Goal: Information Seeking & Learning: Learn about a topic

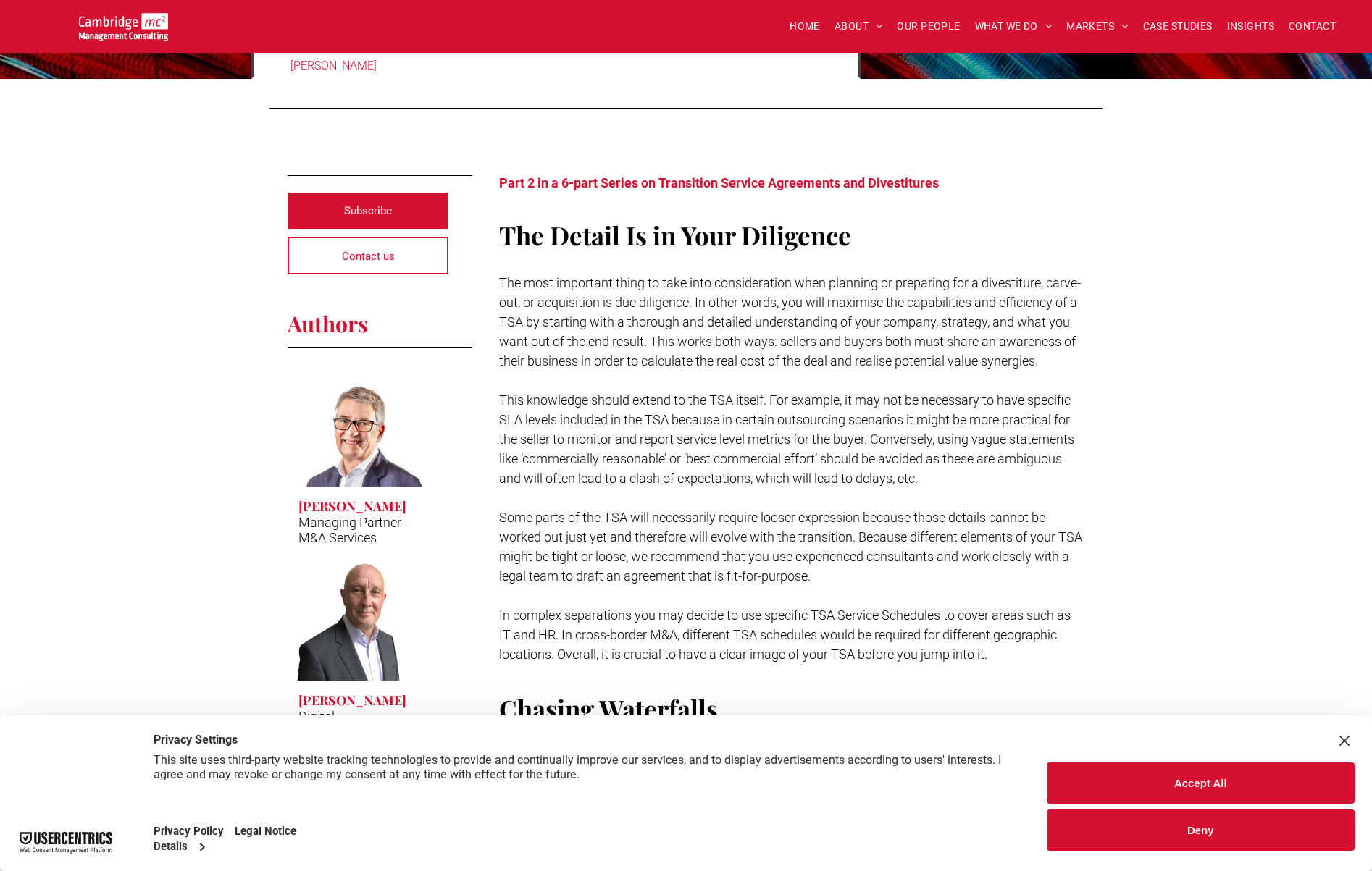
scroll to position [289, 0]
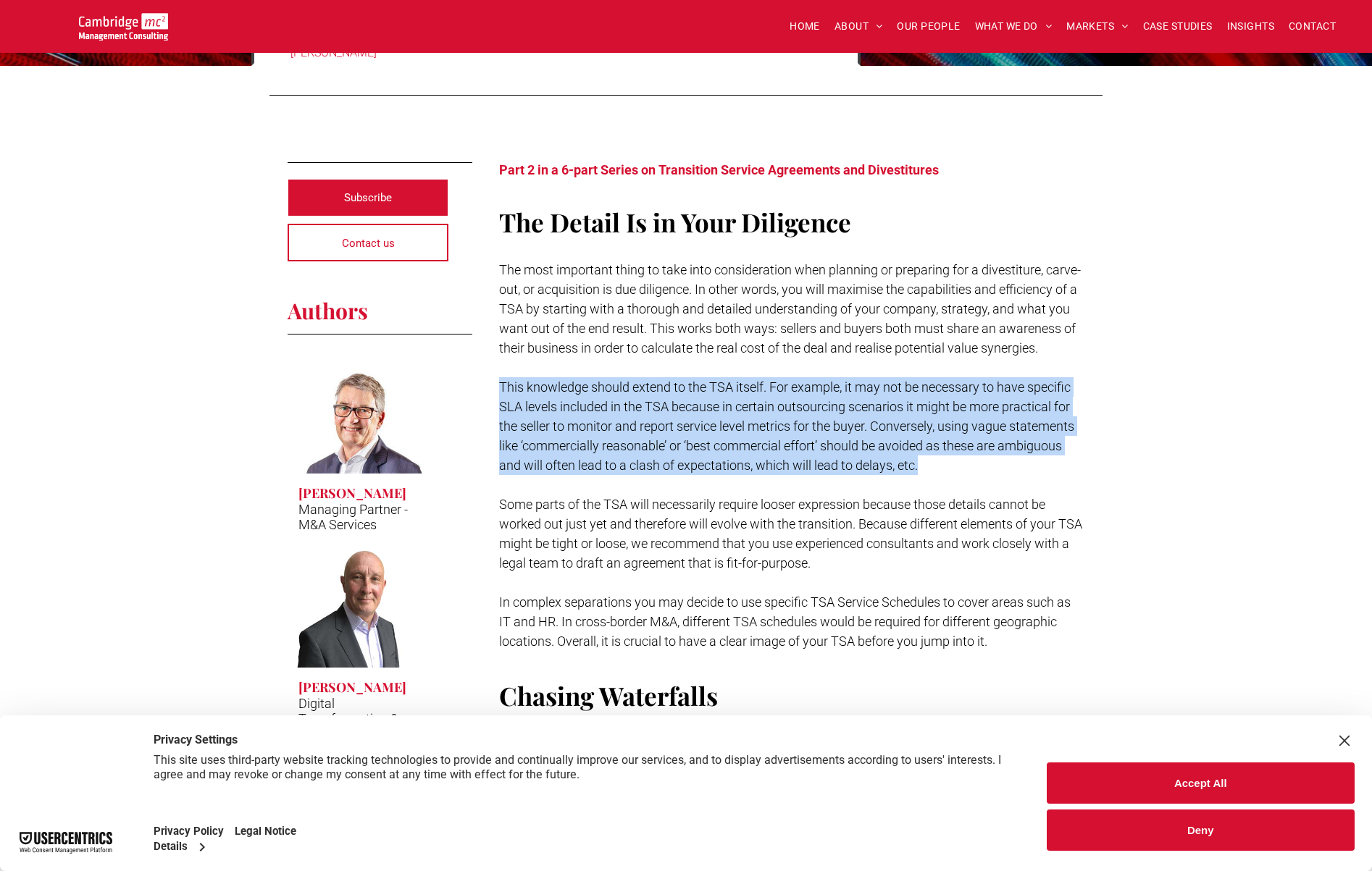
drag, startPoint x: 491, startPoint y: 385, endPoint x: 988, endPoint y: 473, distance: 504.7
click at [978, 457] on p "This knowledge should extend to the TSA itself. For example, it may not be nece…" at bounding box center [791, 426] width 586 height 98
drag, startPoint x: 953, startPoint y: 465, endPoint x: 581, endPoint y: 373, distance: 383.2
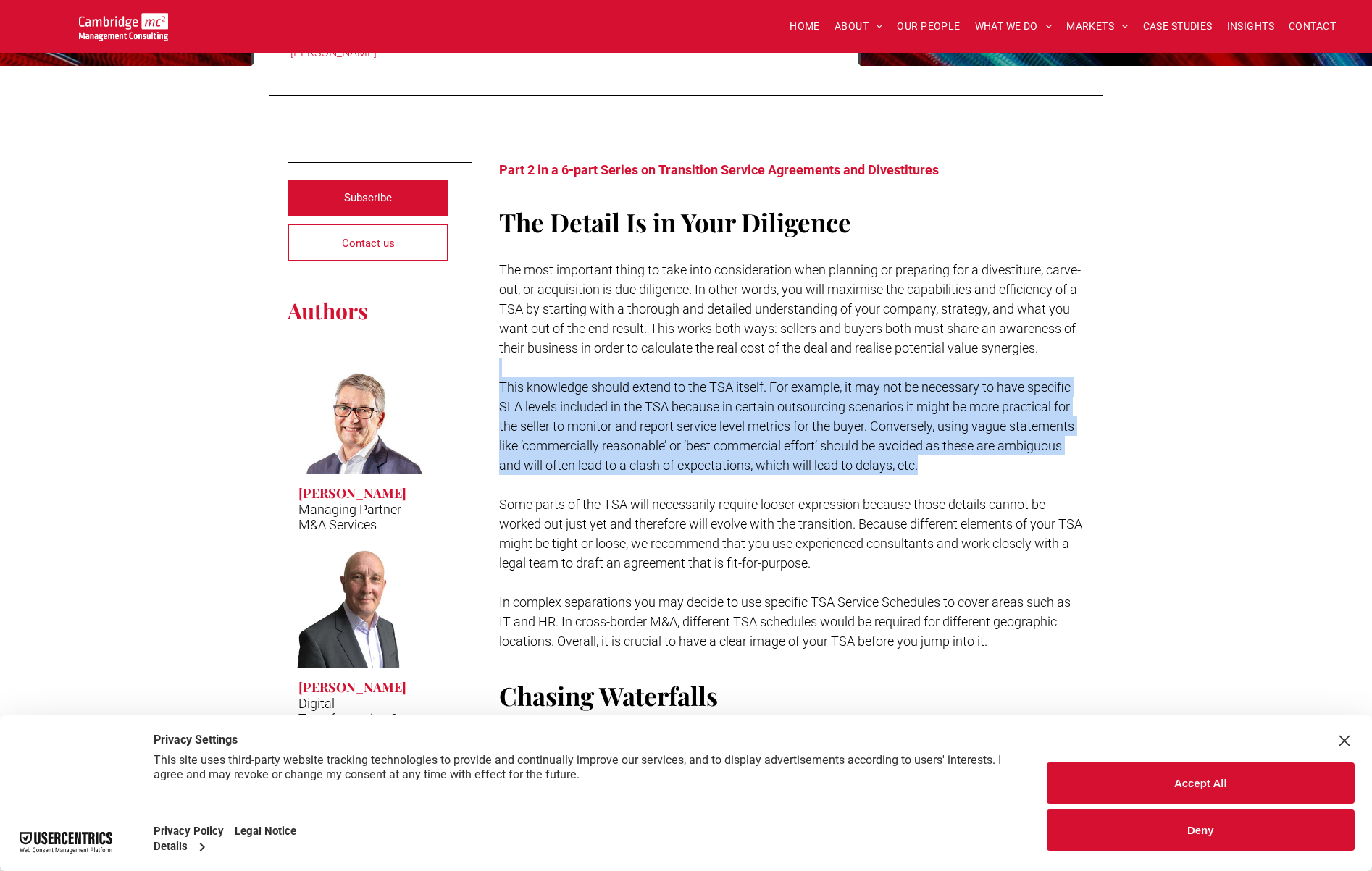
click at [581, 373] on div "The Detail Is in Your Diligence The most important thing to take into considera…" at bounding box center [791, 430] width 586 height 445
click at [581, 372] on p at bounding box center [791, 368] width 586 height 20
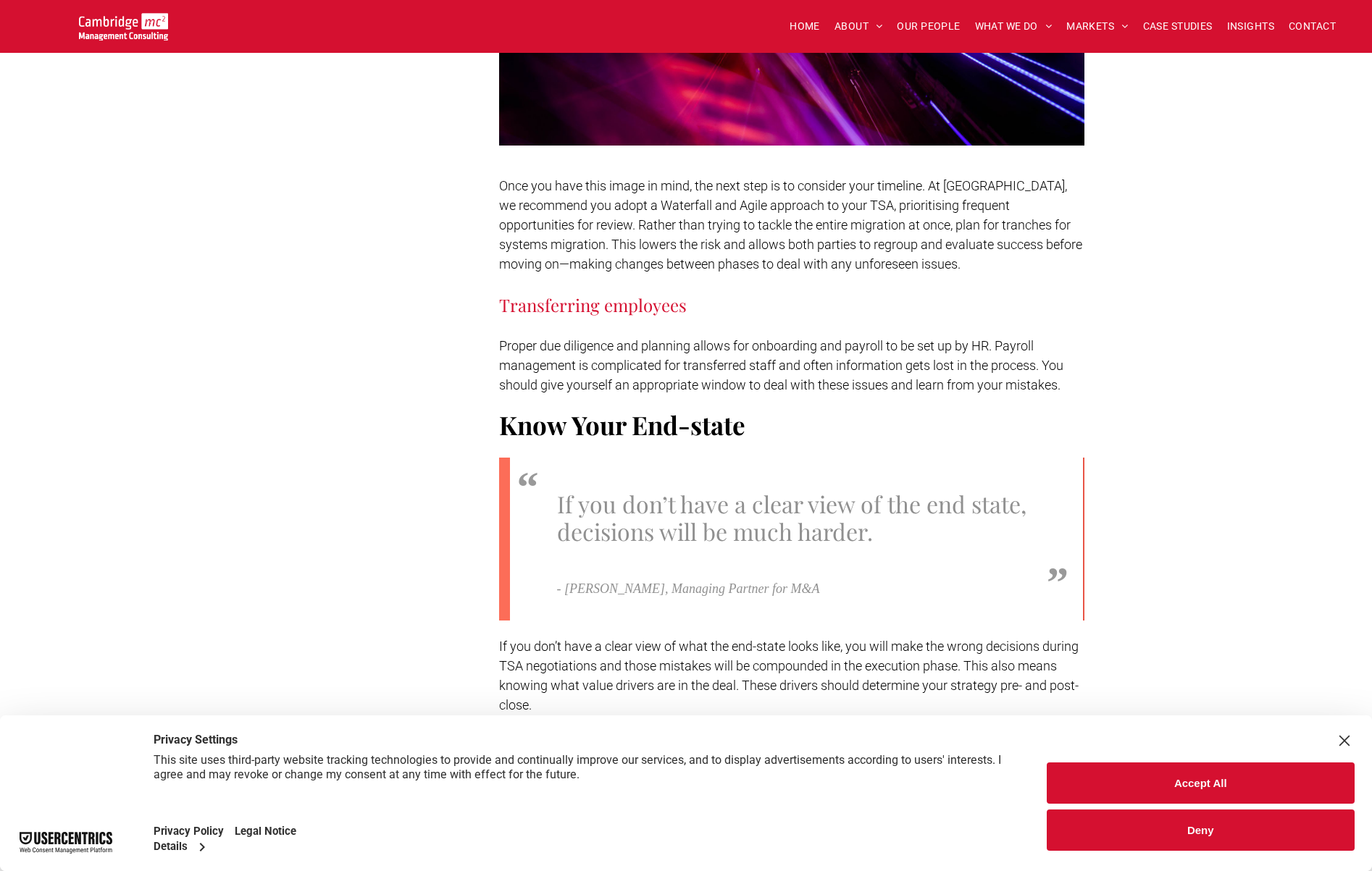
scroll to position [1303, 0]
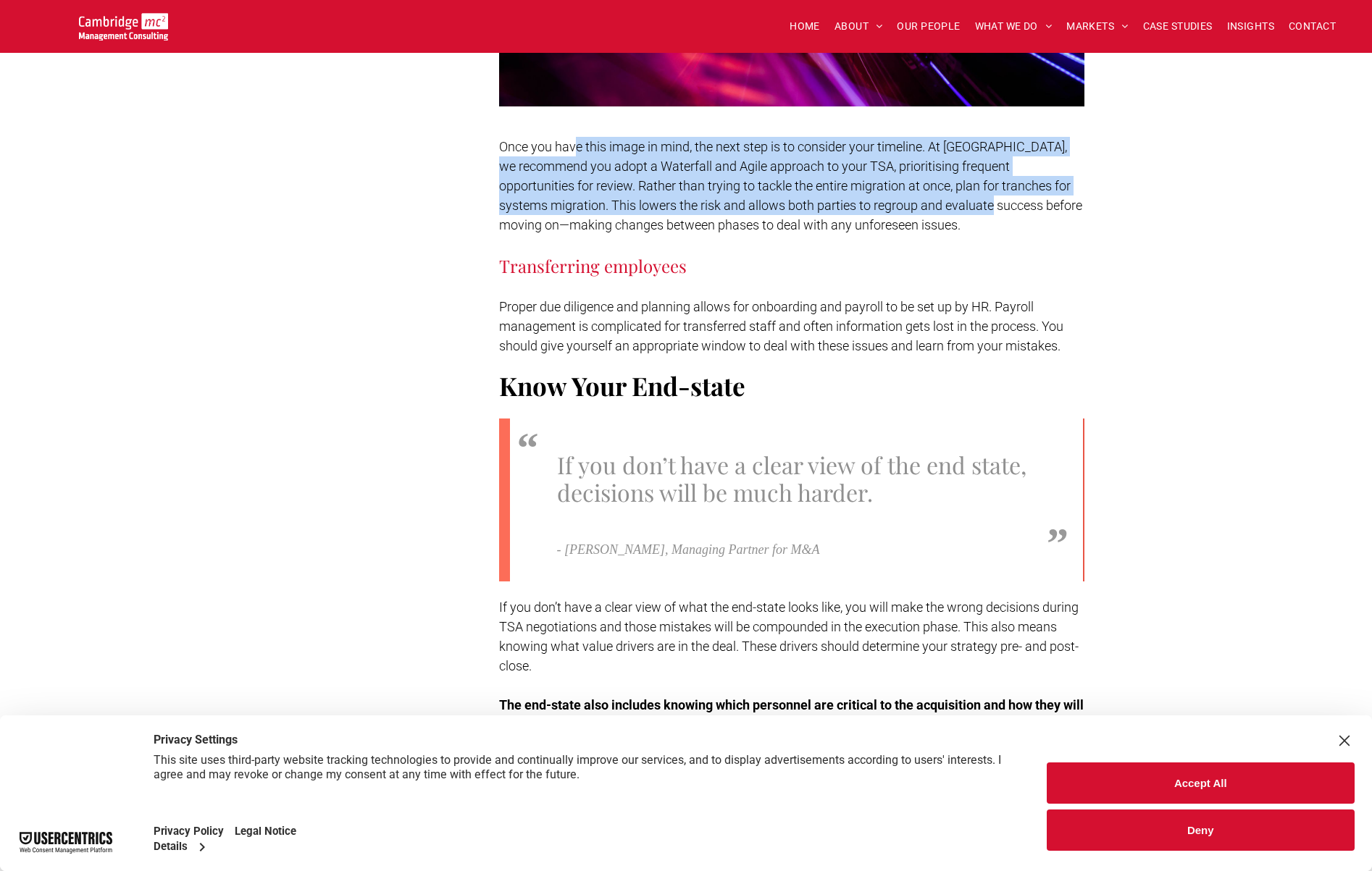
drag, startPoint x: 970, startPoint y: 214, endPoint x: 575, endPoint y: 150, distance: 400.2
click at [575, 150] on p "Once you have this image in mind, the next step is to consider your timeline. A…" at bounding box center [791, 186] width 586 height 98
click at [575, 150] on span "Once you have this image in mind, the next step is to consider your timeline. A…" at bounding box center [790, 186] width 583 height 94
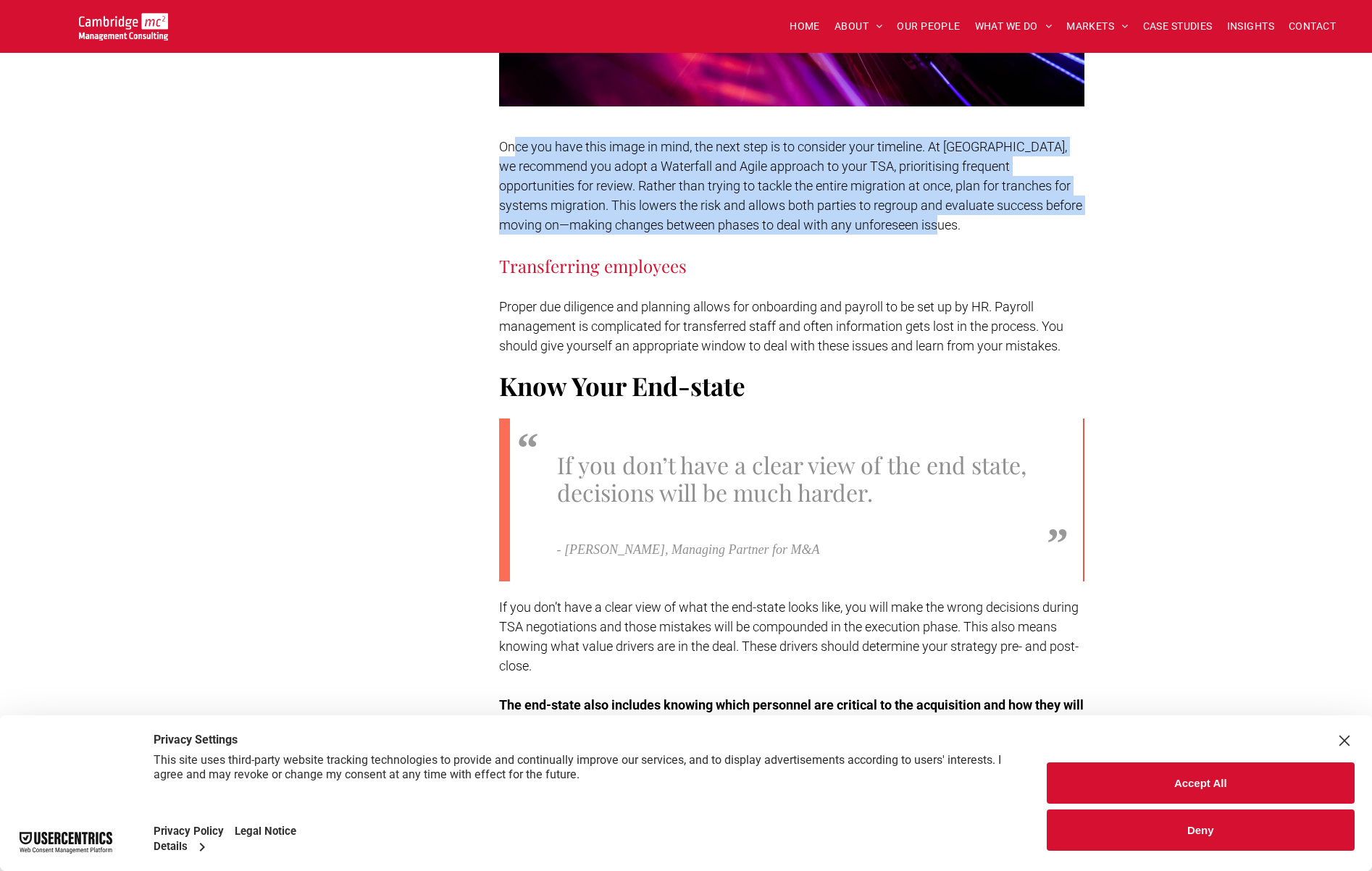
drag, startPoint x: 512, startPoint y: 147, endPoint x: 993, endPoint y: 232, distance: 488.5
click at [993, 232] on p "Once you have this image in mind, the next step is to consider your timeline. A…" at bounding box center [791, 186] width 586 height 98
drag, startPoint x: 919, startPoint y: 228, endPoint x: 503, endPoint y: 149, distance: 423.4
click at [503, 149] on p "Once you have this image in mind, the next step is to consider your timeline. A…" at bounding box center [791, 186] width 586 height 98
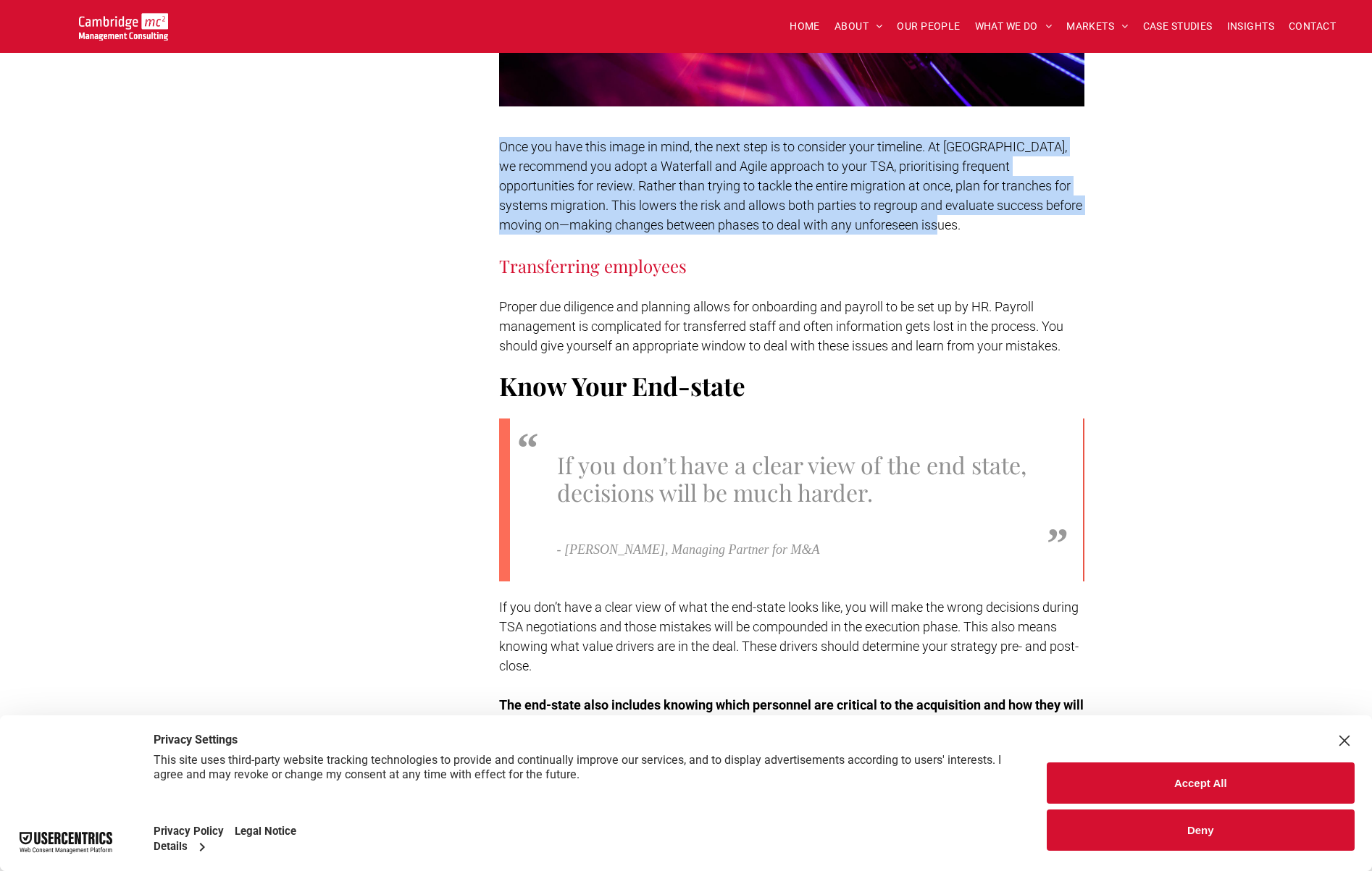
click at [503, 149] on span "Once you have this image in mind, the next step is to consider your timeline. A…" at bounding box center [790, 186] width 583 height 94
drag, startPoint x: 493, startPoint y: 165, endPoint x: 978, endPoint y: 224, distance: 488.6
click at [978, 224] on p "Once you have this image in mind, the next step is to consider your timeline. A…" at bounding box center [791, 186] width 586 height 98
drag, startPoint x: 978, startPoint y: 224, endPoint x: 515, endPoint y: 147, distance: 469.4
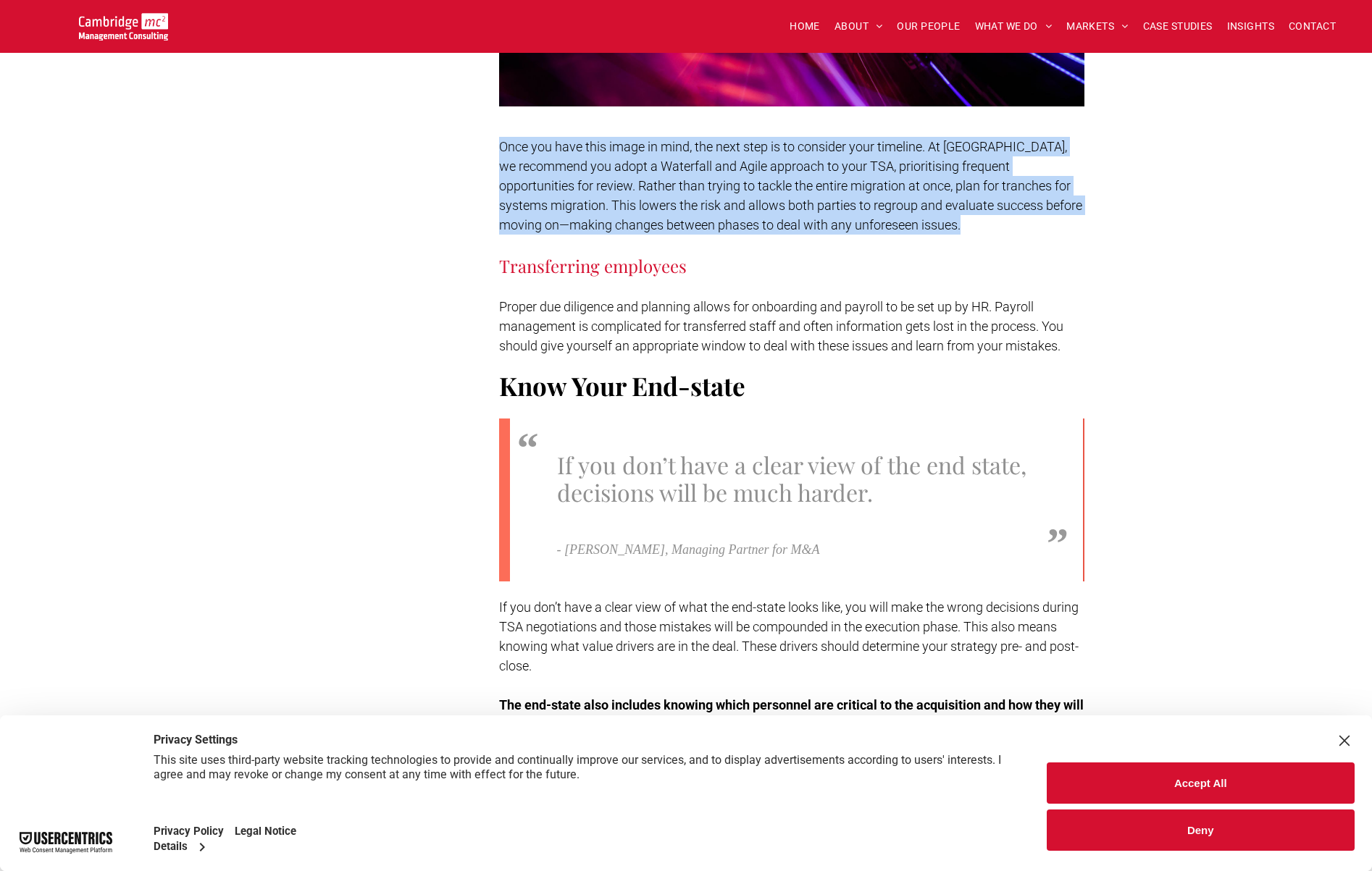
click at [515, 147] on p "Once you have this image in mind, the next step is to consider your timeline. A…" at bounding box center [791, 186] width 586 height 98
click at [515, 147] on span "Once you have this image in mind, the next step is to consider your timeline. A…" at bounding box center [790, 186] width 583 height 94
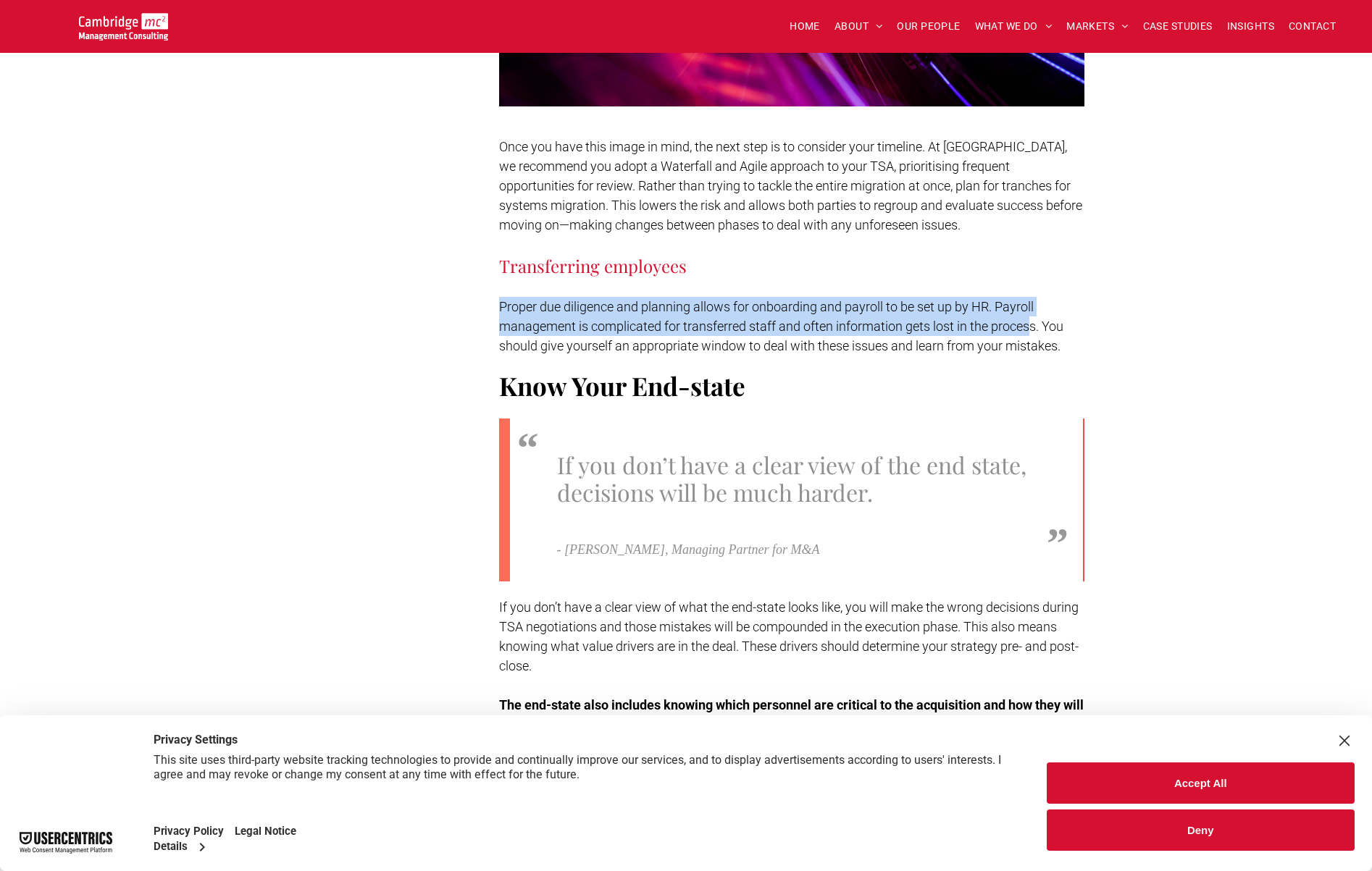
drag, startPoint x: 518, startPoint y: 310, endPoint x: 1032, endPoint y: 333, distance: 514.5
click at [1032, 333] on span "Proper due diligence and planning allows for onboarding and payroll to be set u…" at bounding box center [780, 327] width 564 height 55
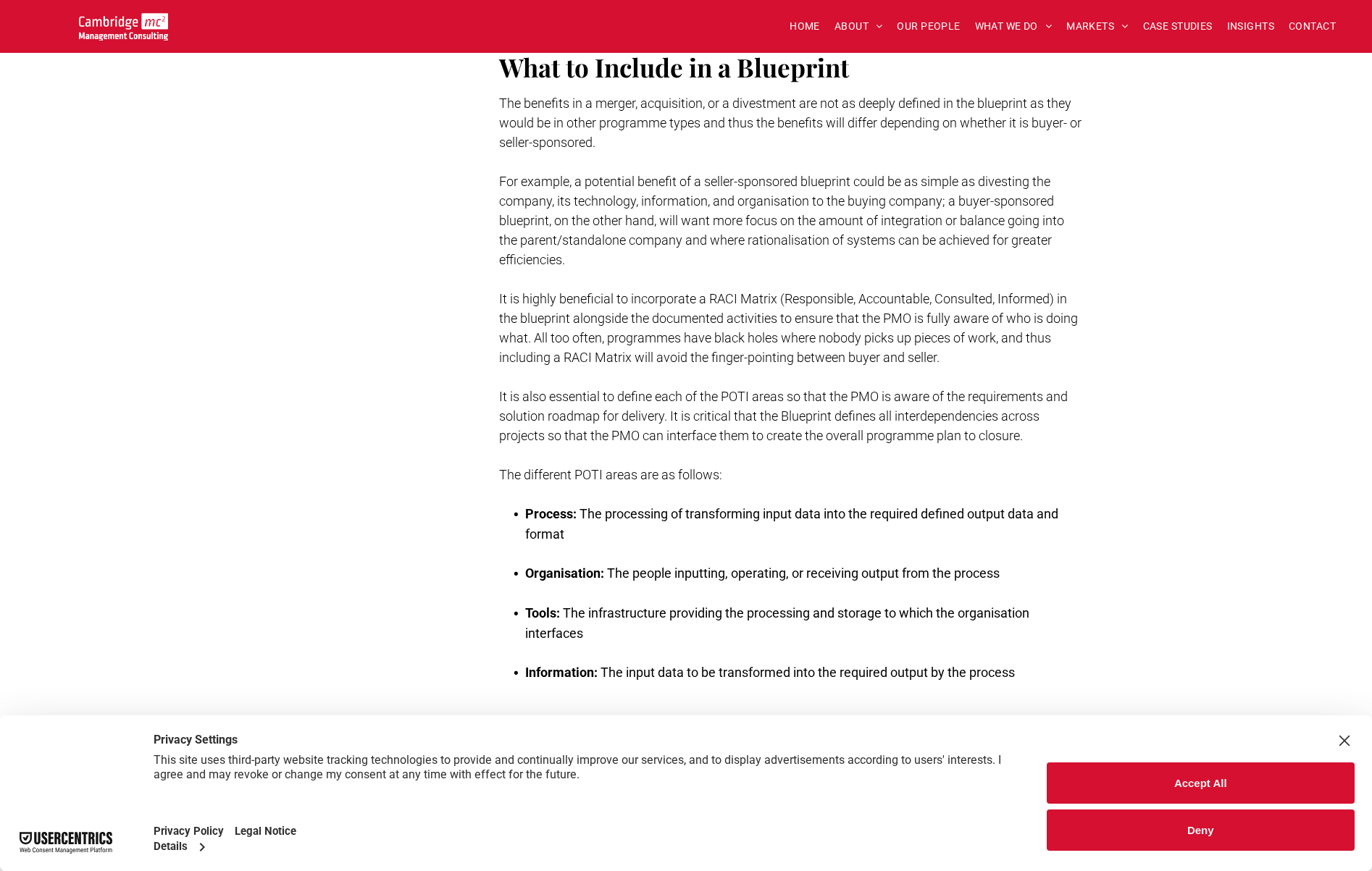
scroll to position [3258, 0]
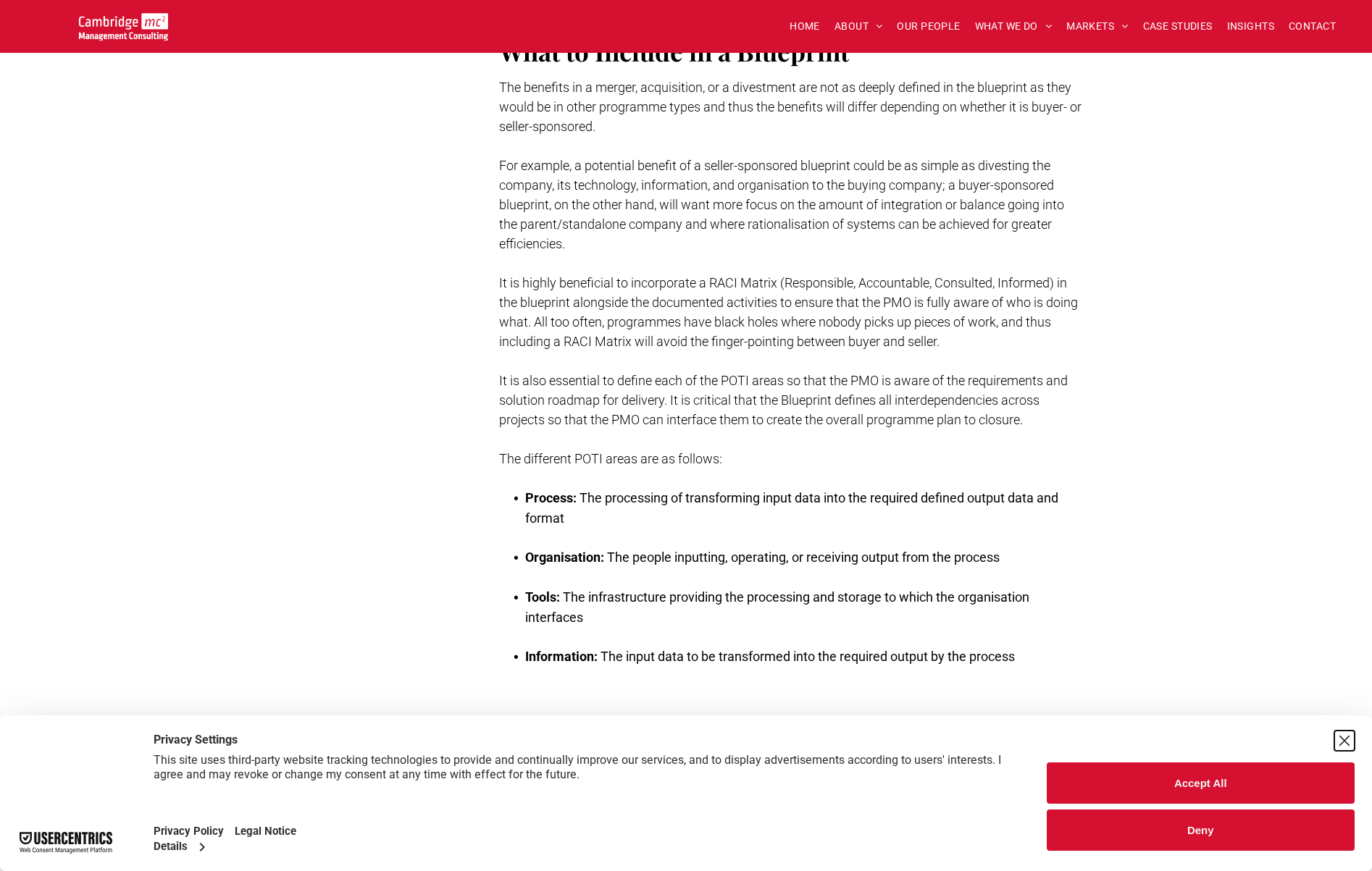
click at [1343, 747] on div "Close Layer" at bounding box center [1344, 740] width 21 height 21
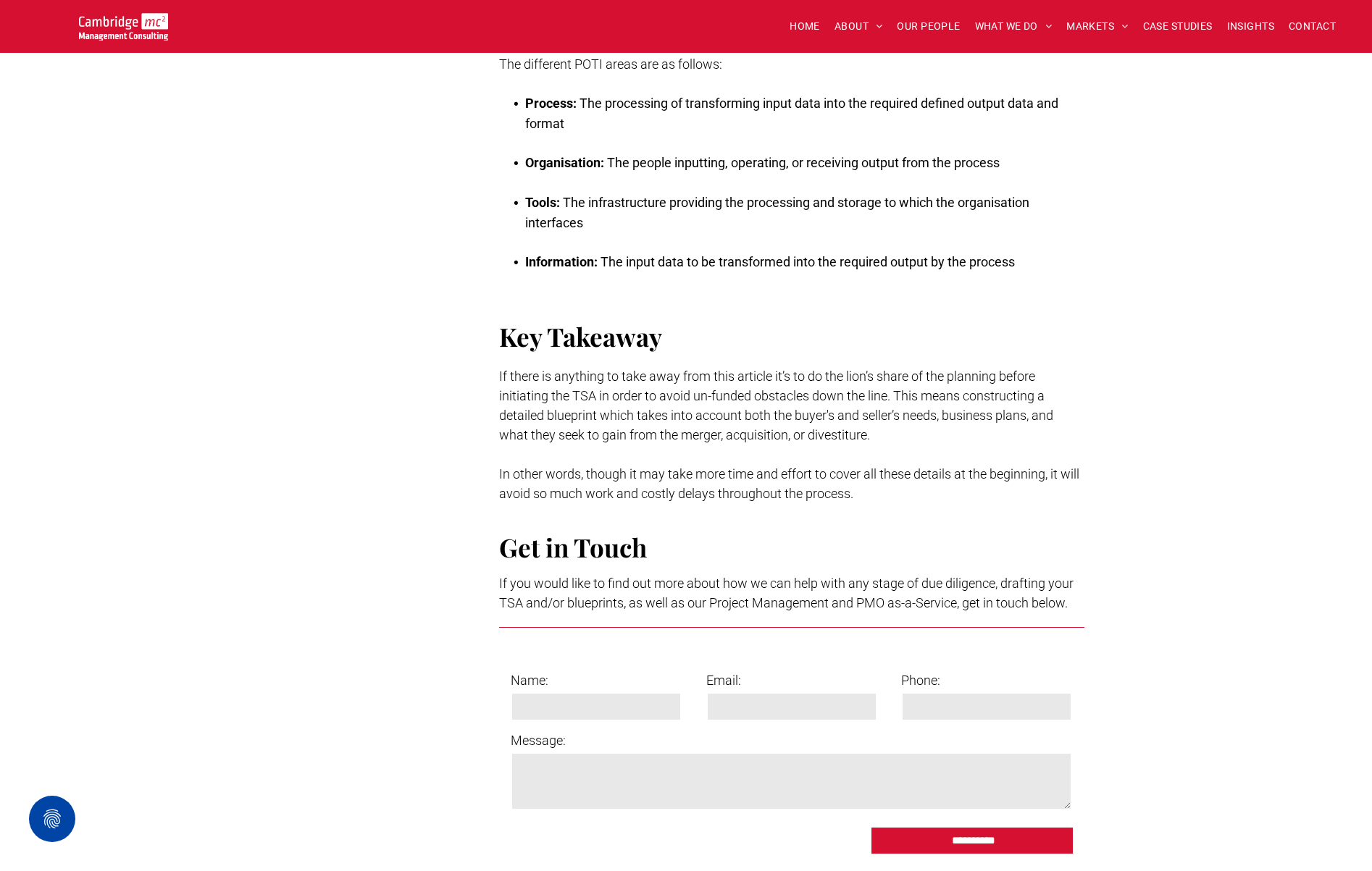
scroll to position [3766, 0]
